Goal: Information Seeking & Learning: Learn about a topic

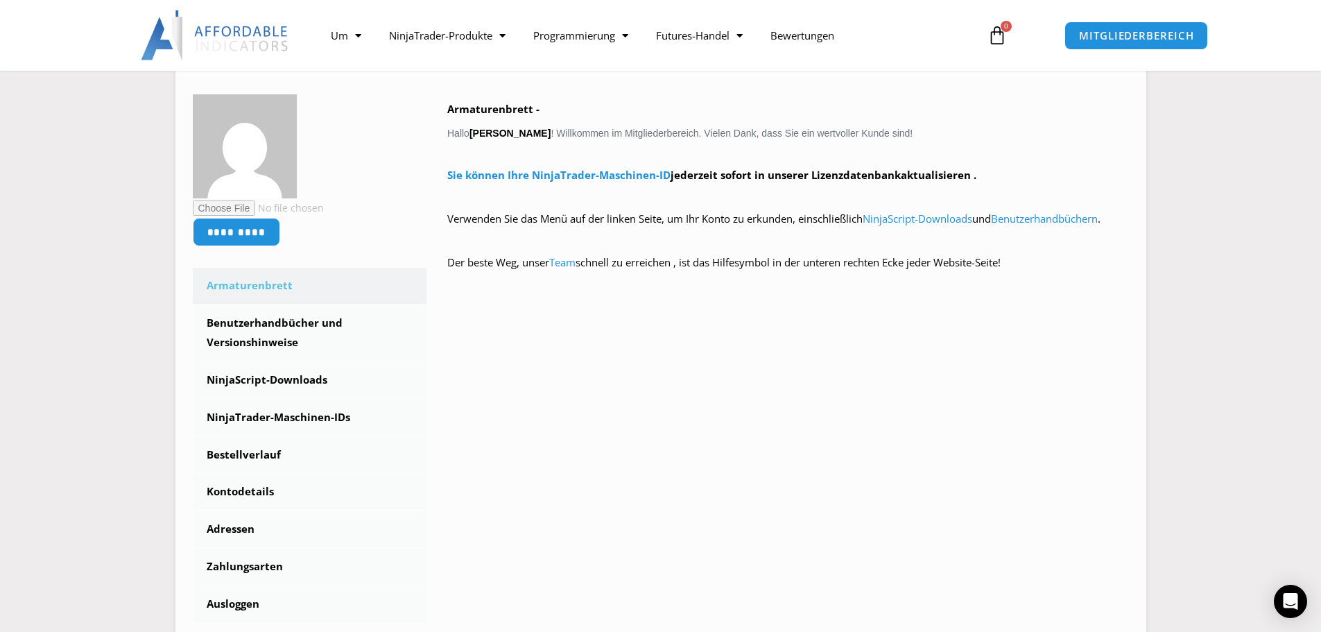
scroll to position [139, 0]
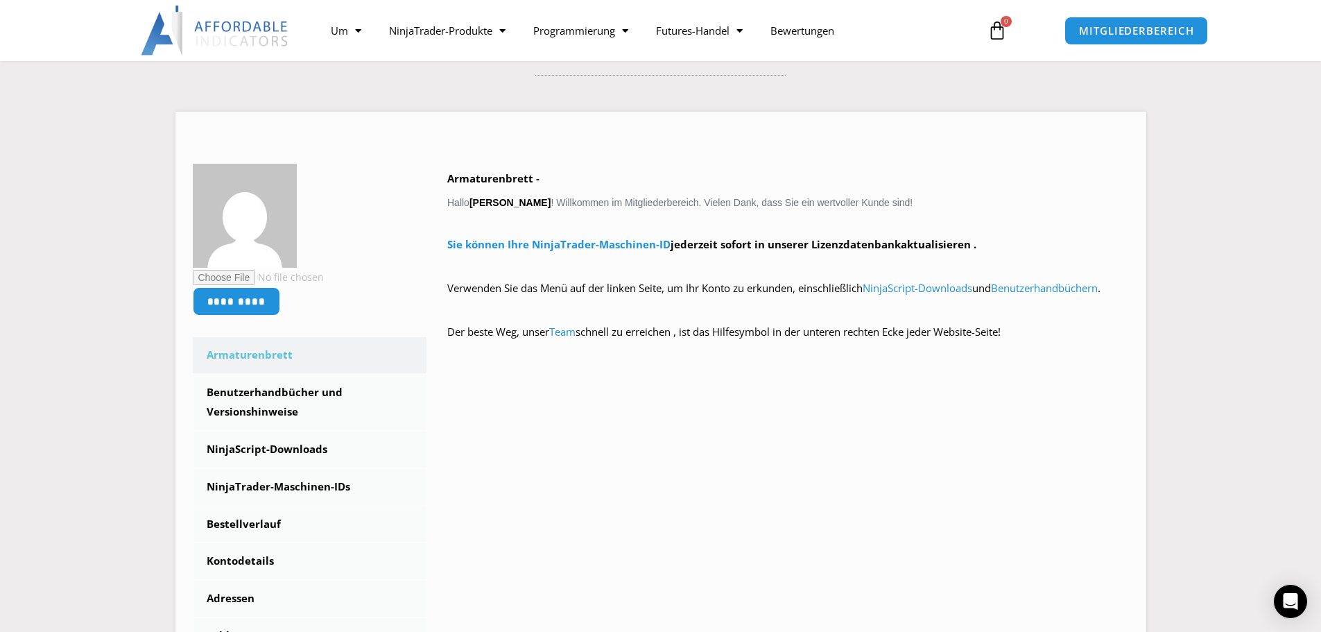
click at [998, 34] on icon at bounding box center [996, 30] width 19 height 19
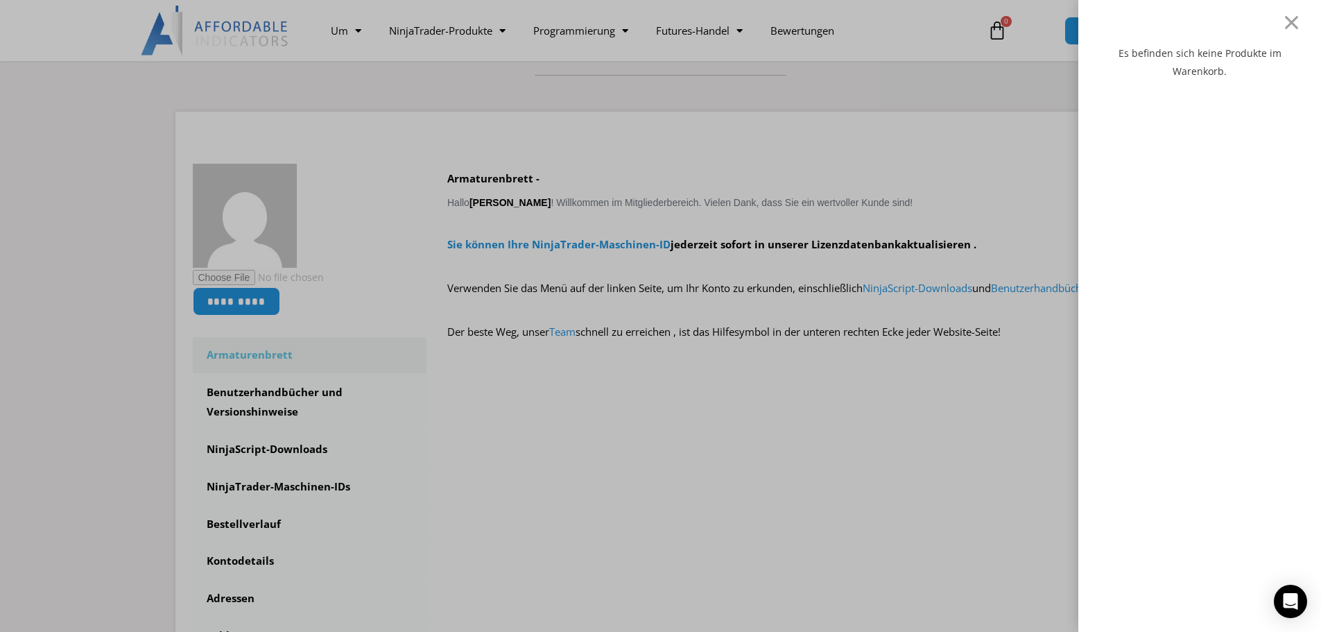
click at [1209, 285] on div "Es befinden sich keine Produkte im Warenkorb." at bounding box center [1199, 330] width 201 height 573
click at [1300, 14] on div at bounding box center [1290, 22] width 17 height 17
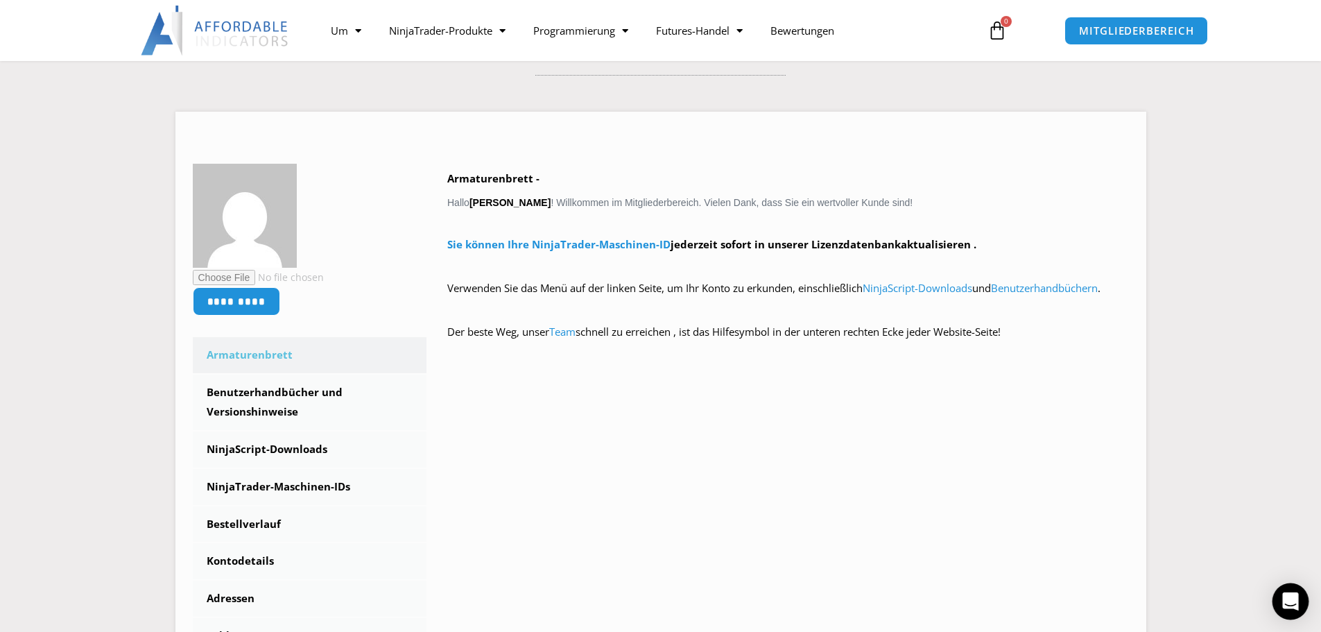
click at [1290, 598] on icon "Öffnen Sie den Intercom Messenger" at bounding box center [1290, 601] width 16 height 18
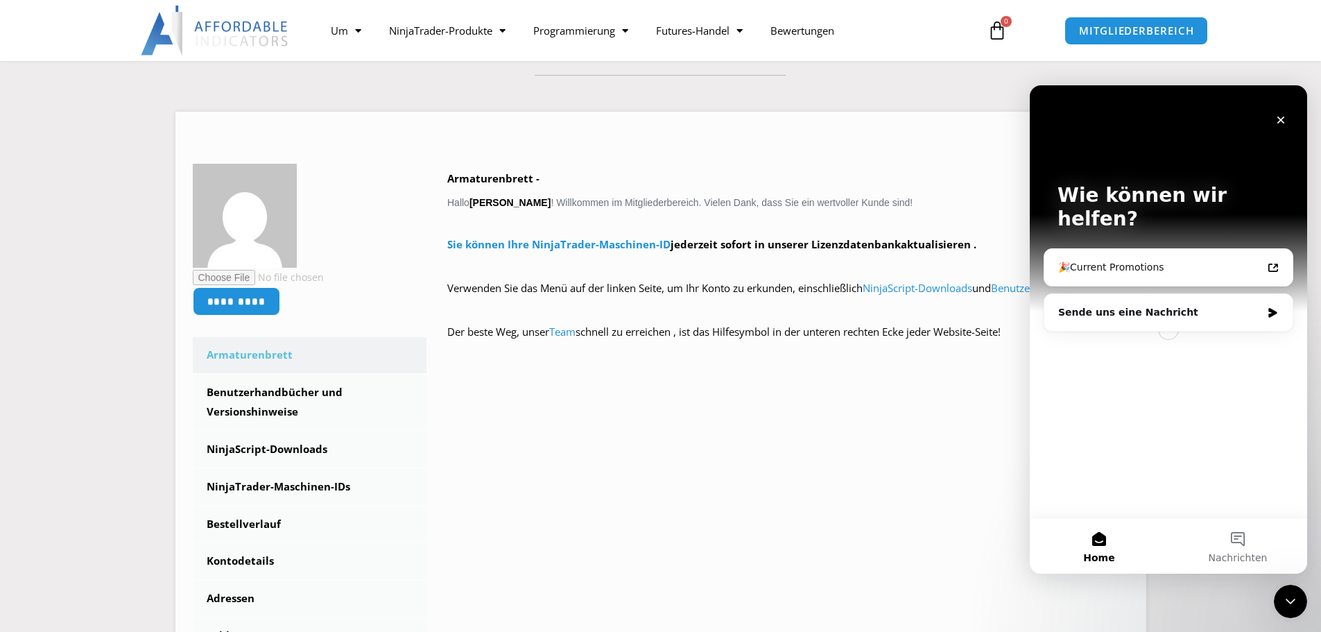
scroll to position [0, 0]
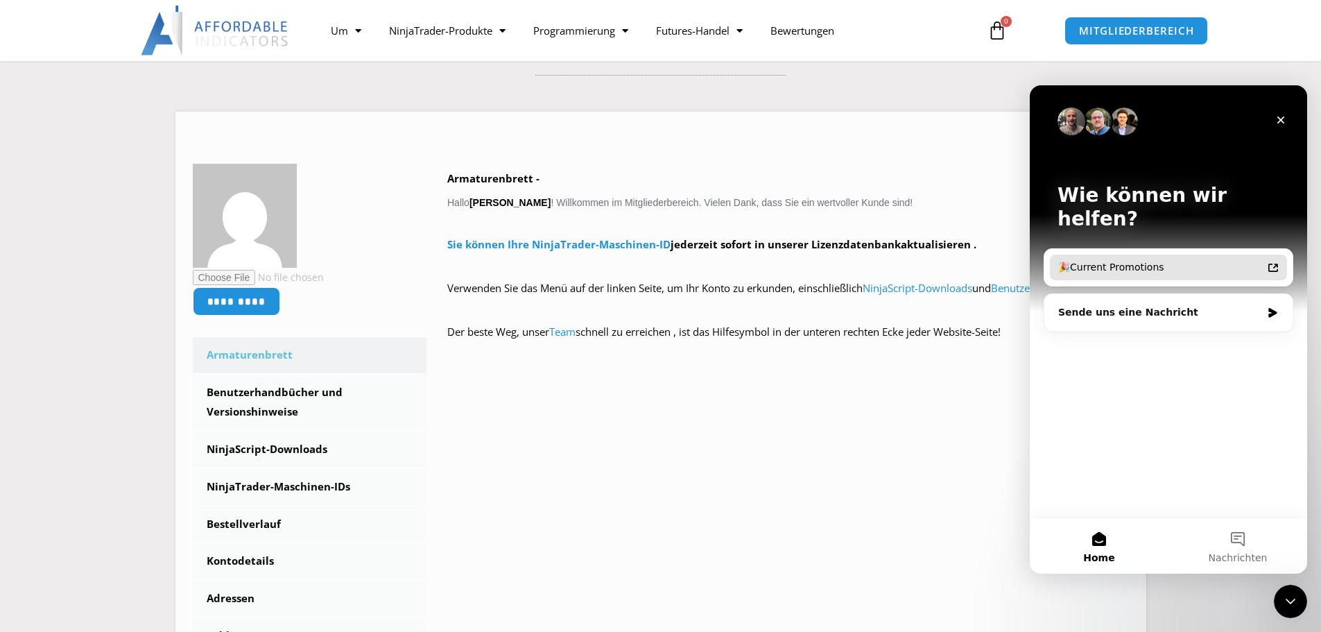
click at [1272, 262] on icon "Intercom Messenger" at bounding box center [1272, 267] width 11 height 11
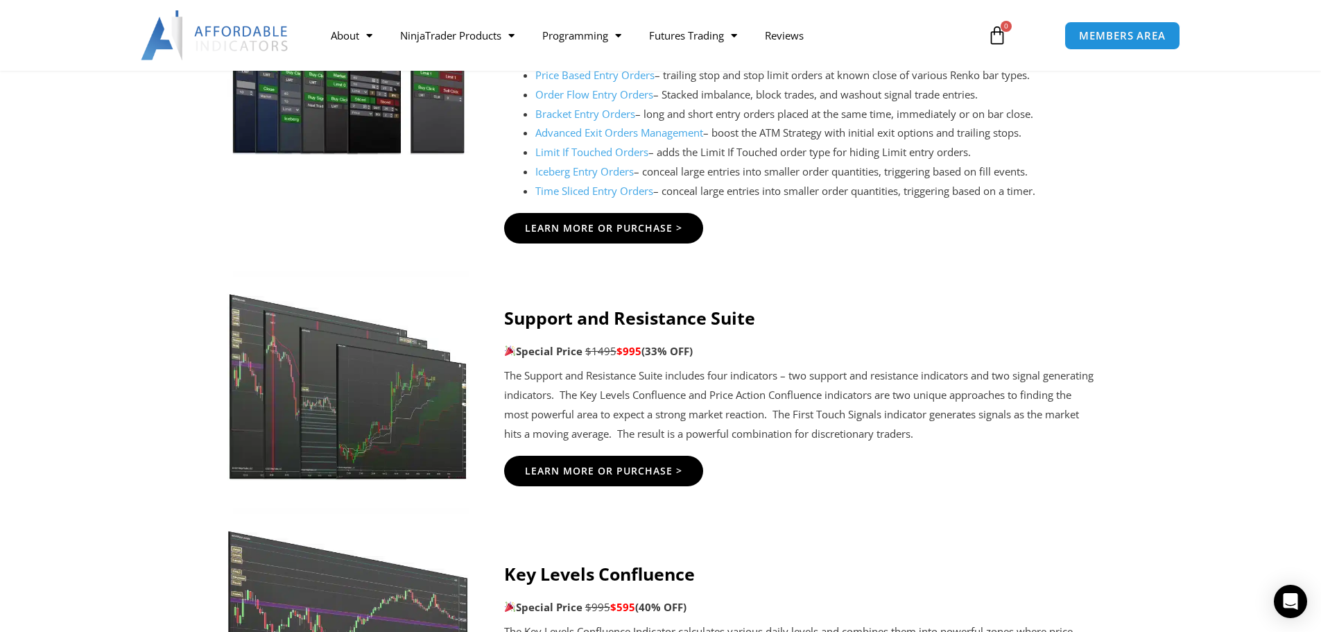
scroll to position [1941, 0]
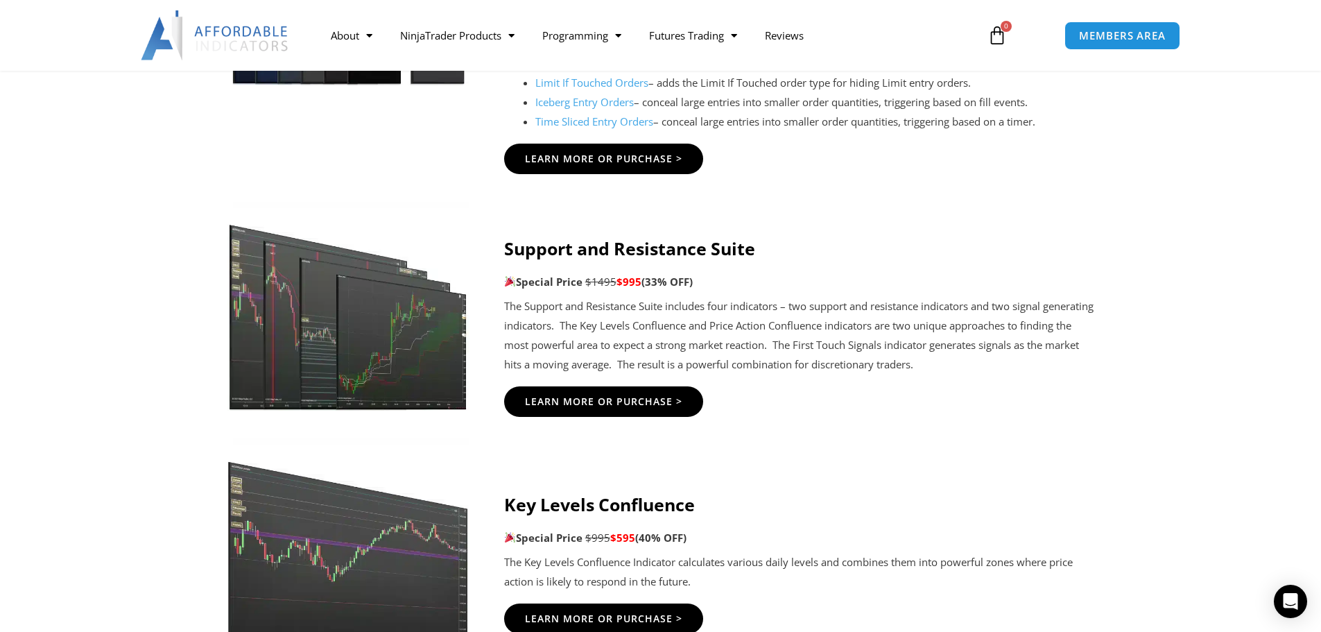
click at [1122, 476] on icon at bounding box center [659, 520] width 1321 height 166
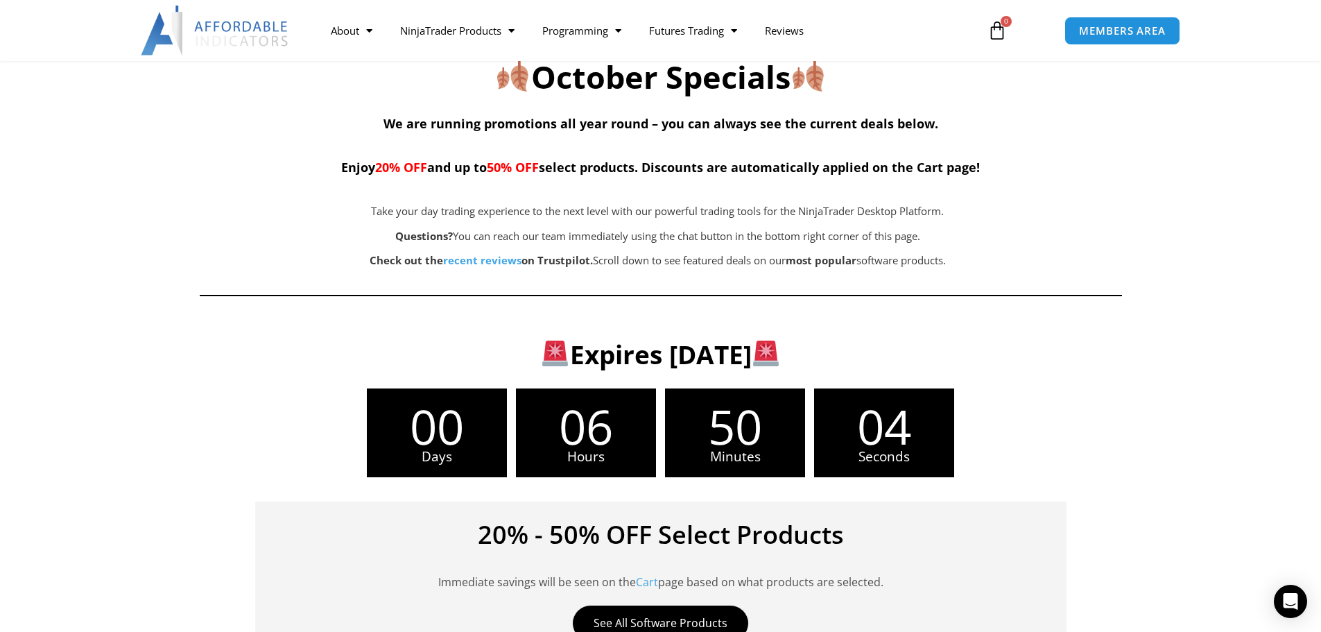
scroll to position [0, 0]
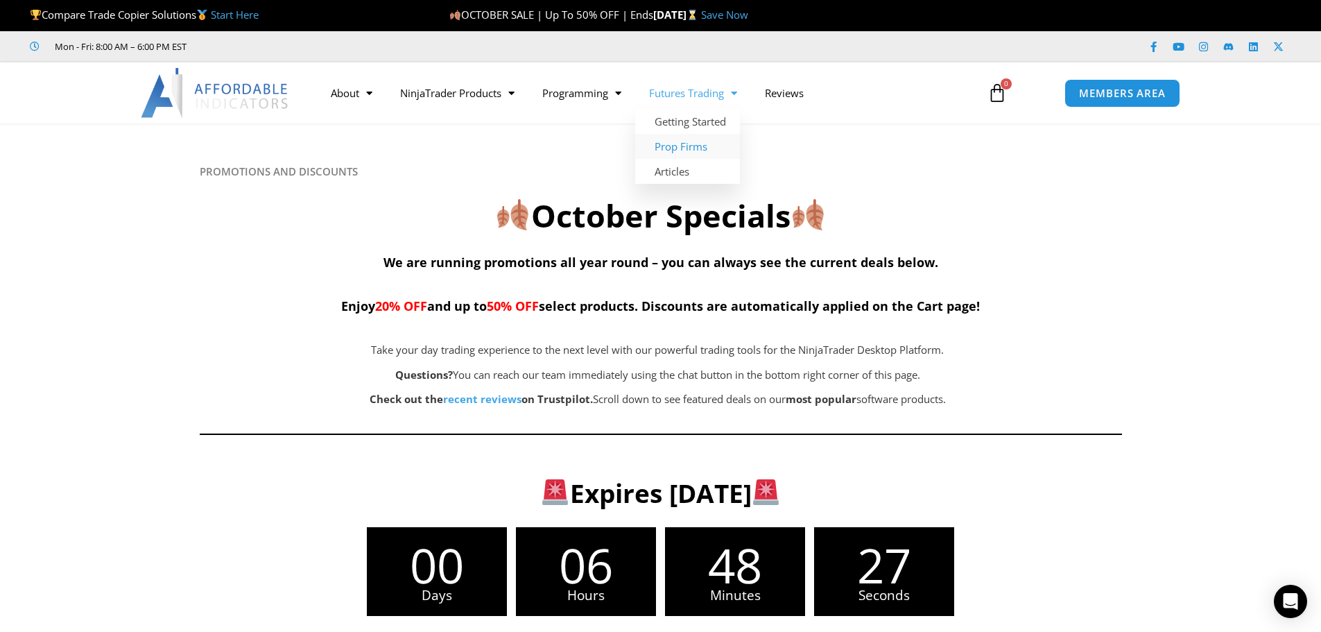
click at [687, 143] on link "Prop Firms" at bounding box center [687, 146] width 105 height 25
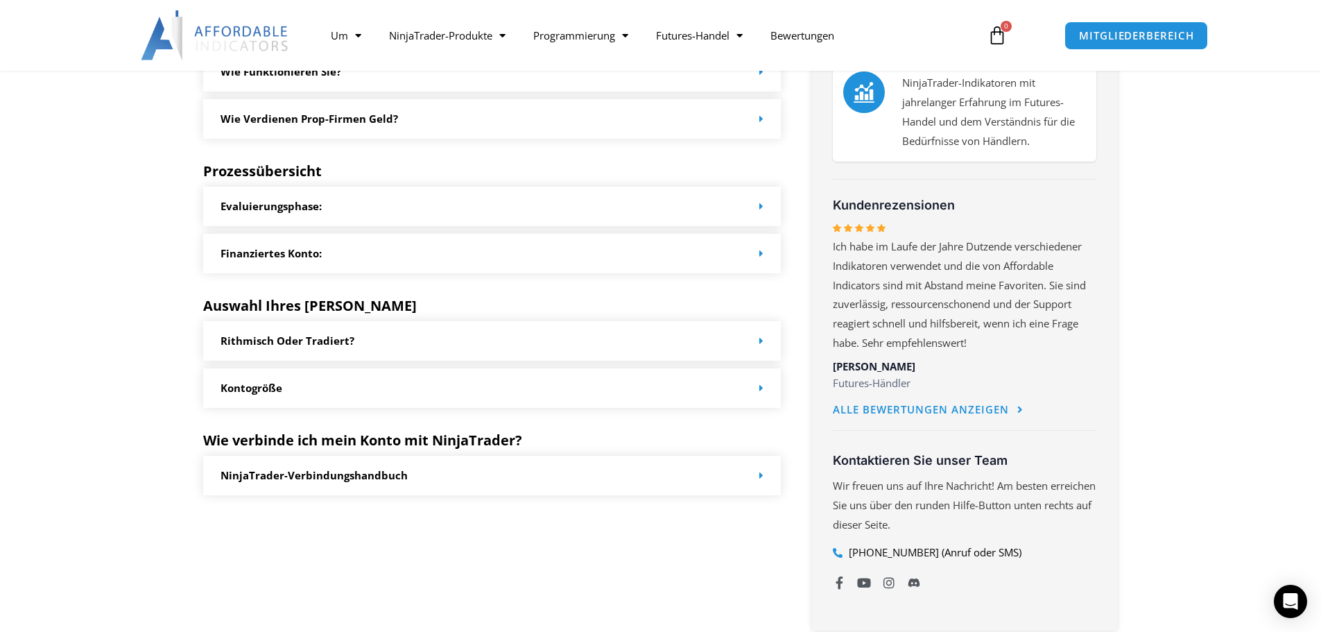
scroll to position [693, 0]
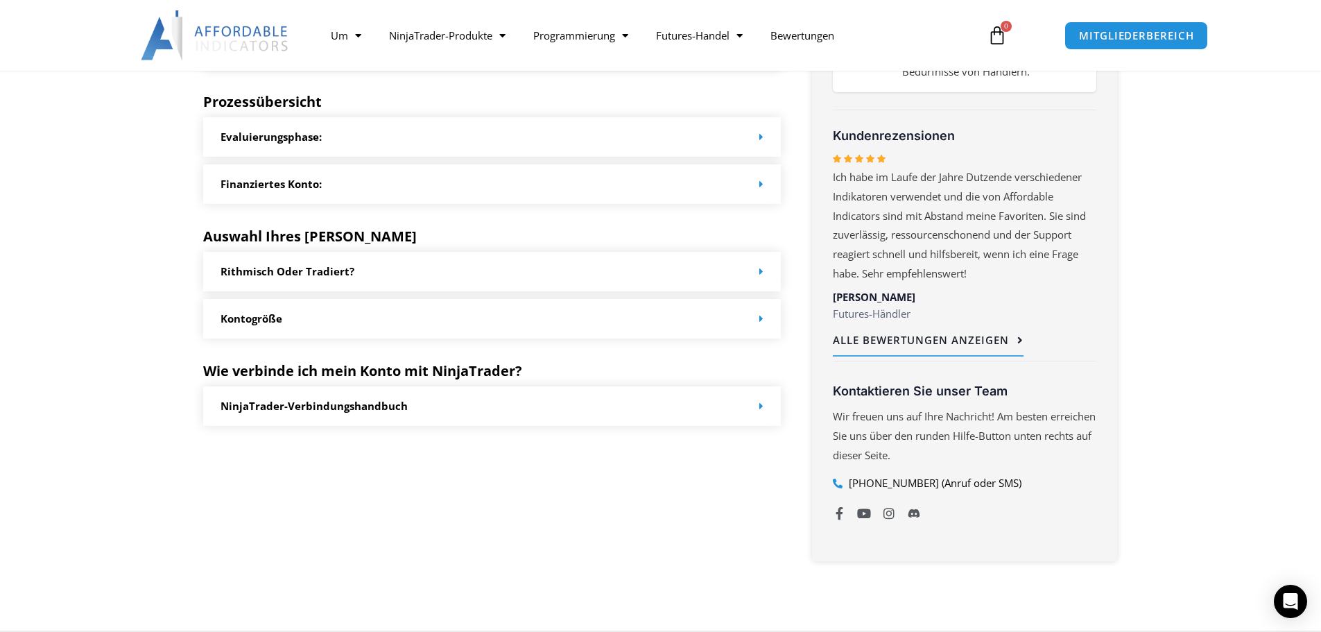
click at [933, 343] on font "Alle Bewertungen anzeigen" at bounding box center [921, 340] width 176 height 14
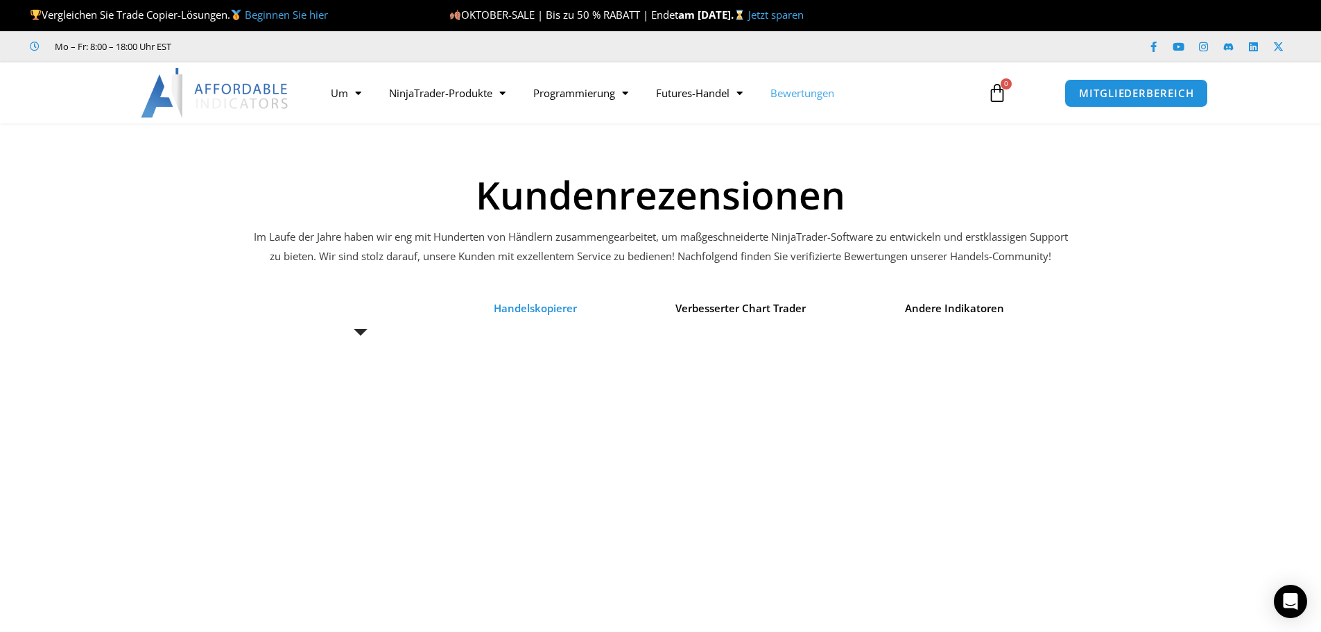
click at [516, 309] on font "Handelskopierer" at bounding box center [535, 308] width 83 height 14
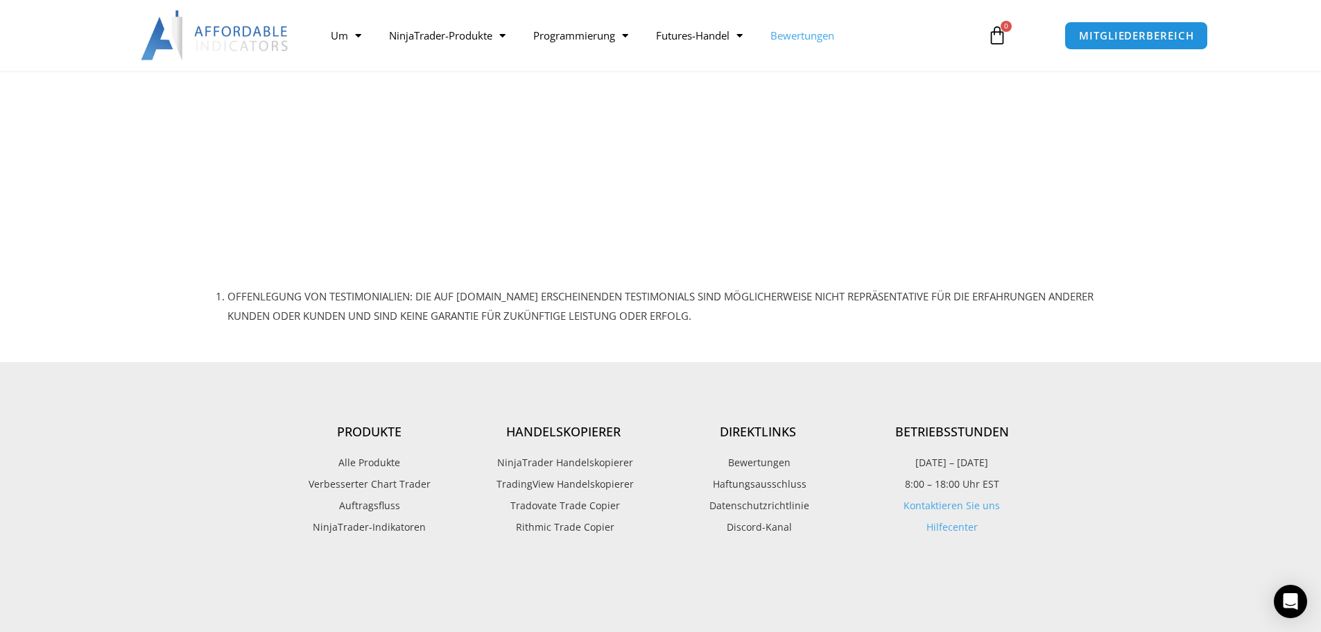
scroll to position [1109, 0]
